Goal: Navigation & Orientation: Find specific page/section

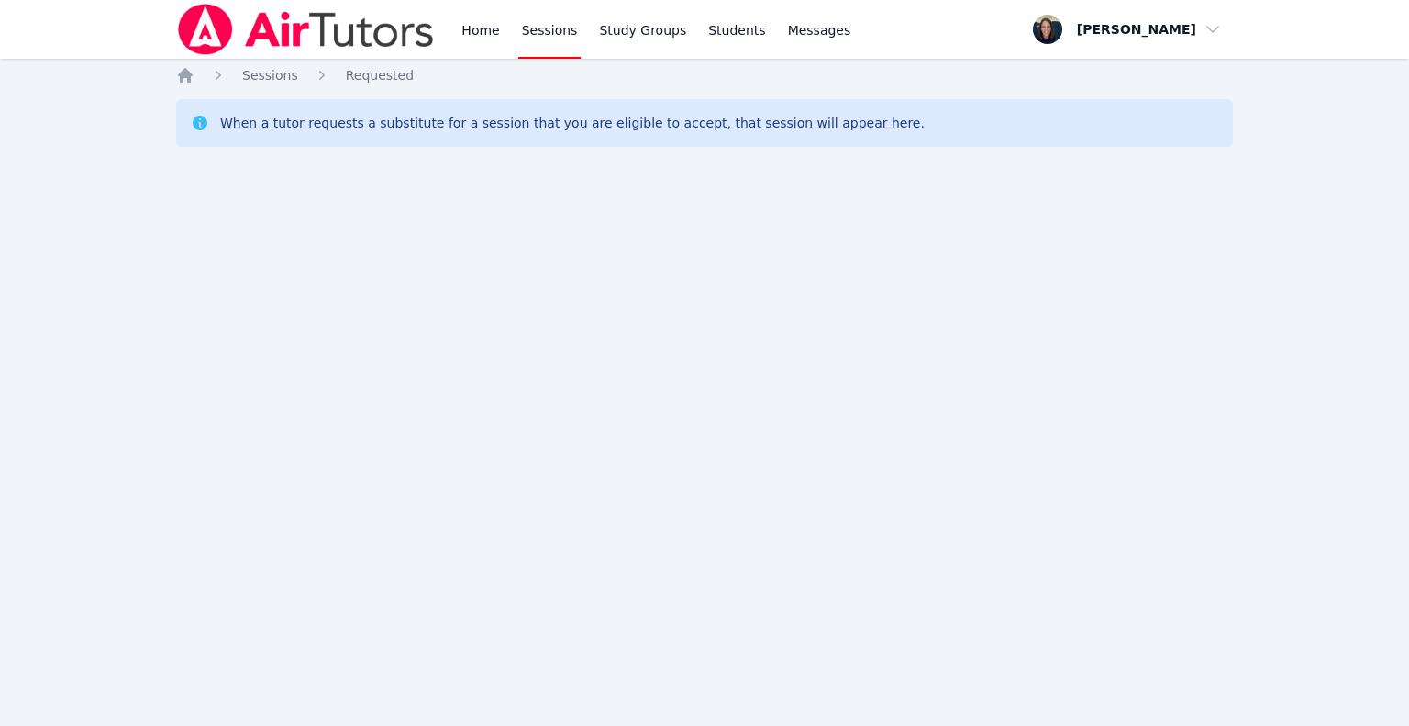
click at [481, 43] on link "Home" at bounding box center [480, 29] width 45 height 59
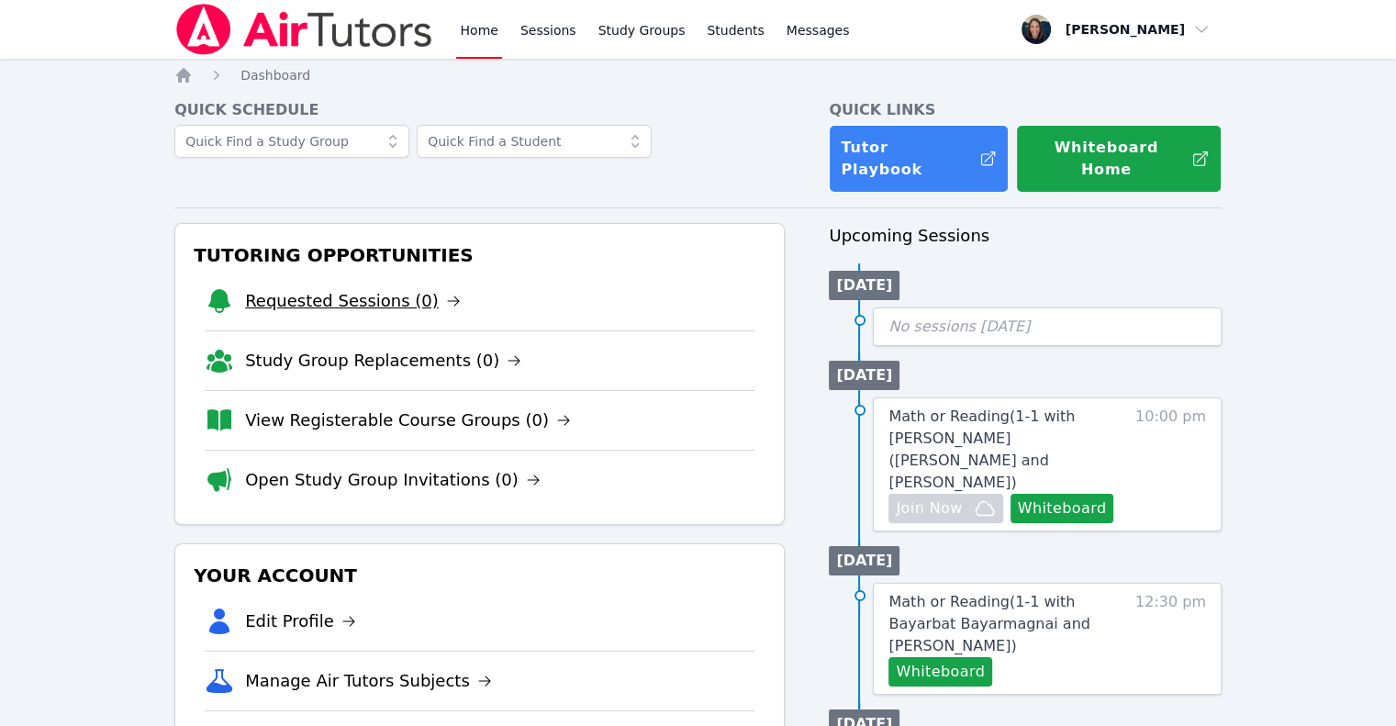
click at [358, 288] on link "Requested Sessions (0)" at bounding box center [353, 301] width 216 height 26
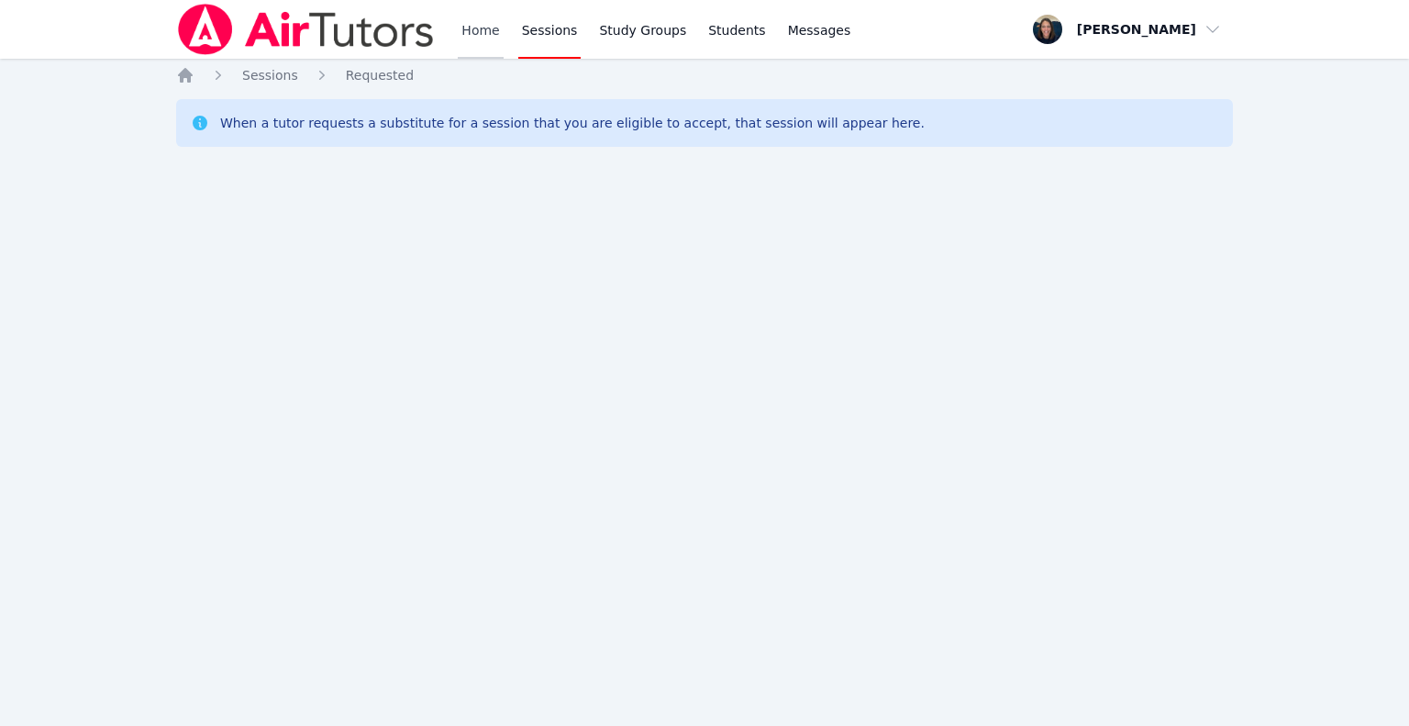
click at [466, 43] on link "Home" at bounding box center [480, 29] width 45 height 59
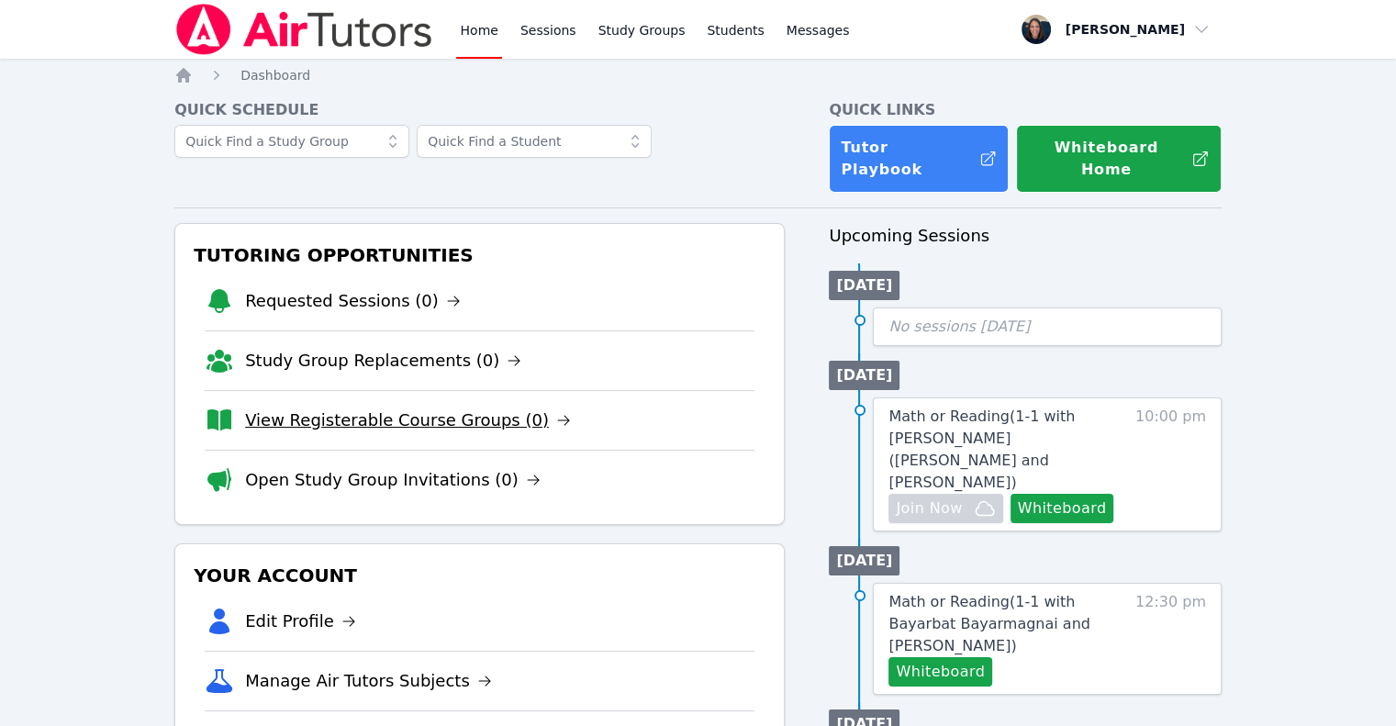
click at [400, 407] on link "View Registerable Course Groups (0)" at bounding box center [408, 420] width 326 height 26
